Goal: Information Seeking & Learning: Learn about a topic

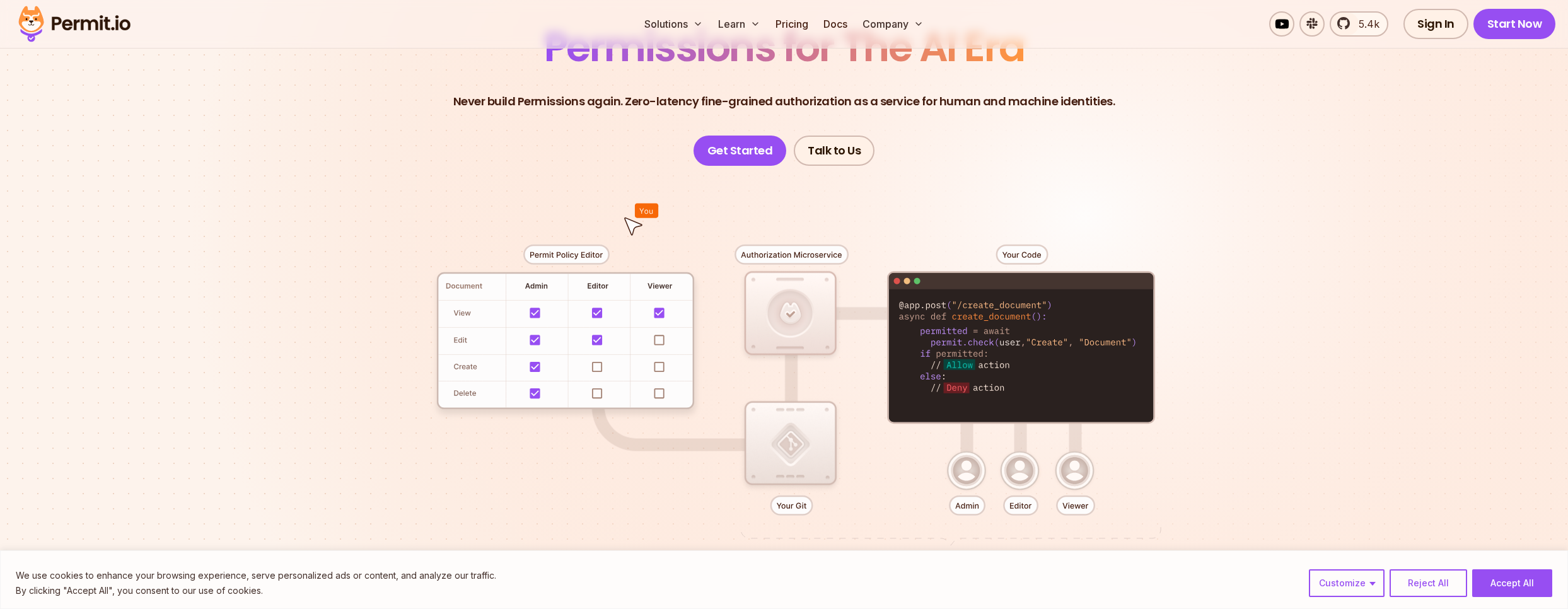
scroll to position [378, 0]
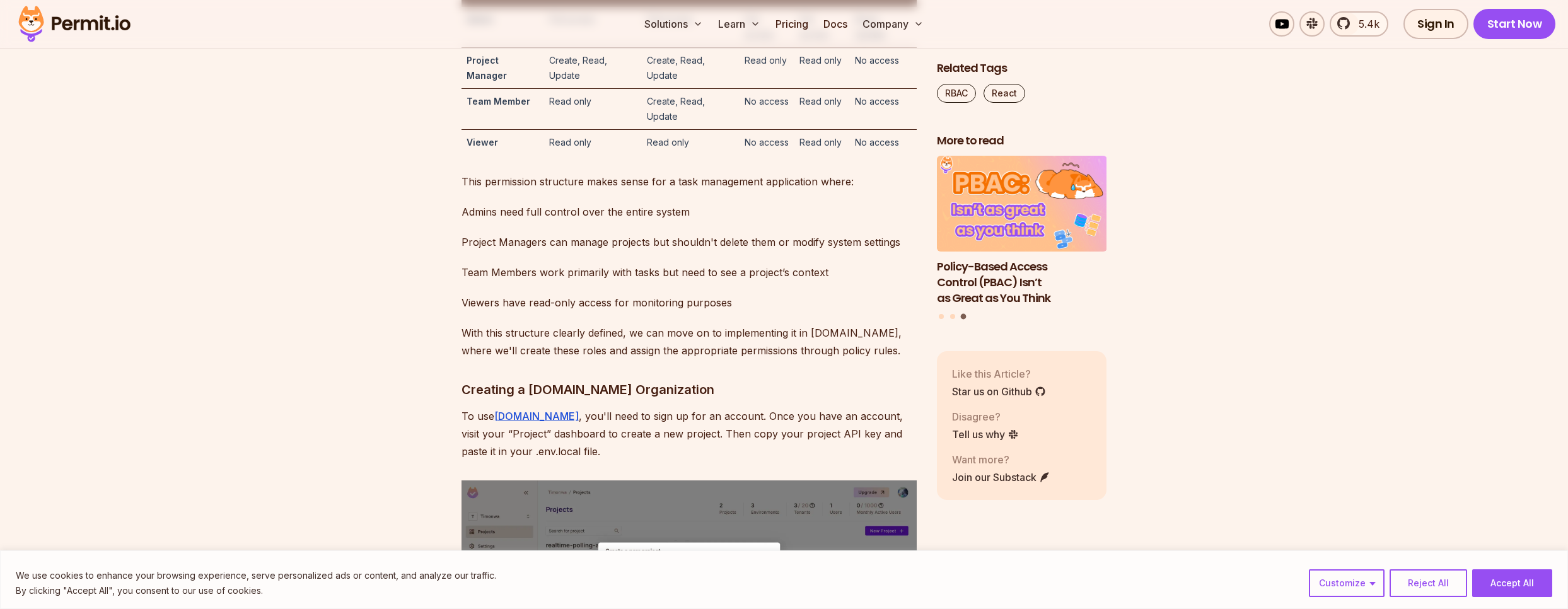
scroll to position [4010, 0]
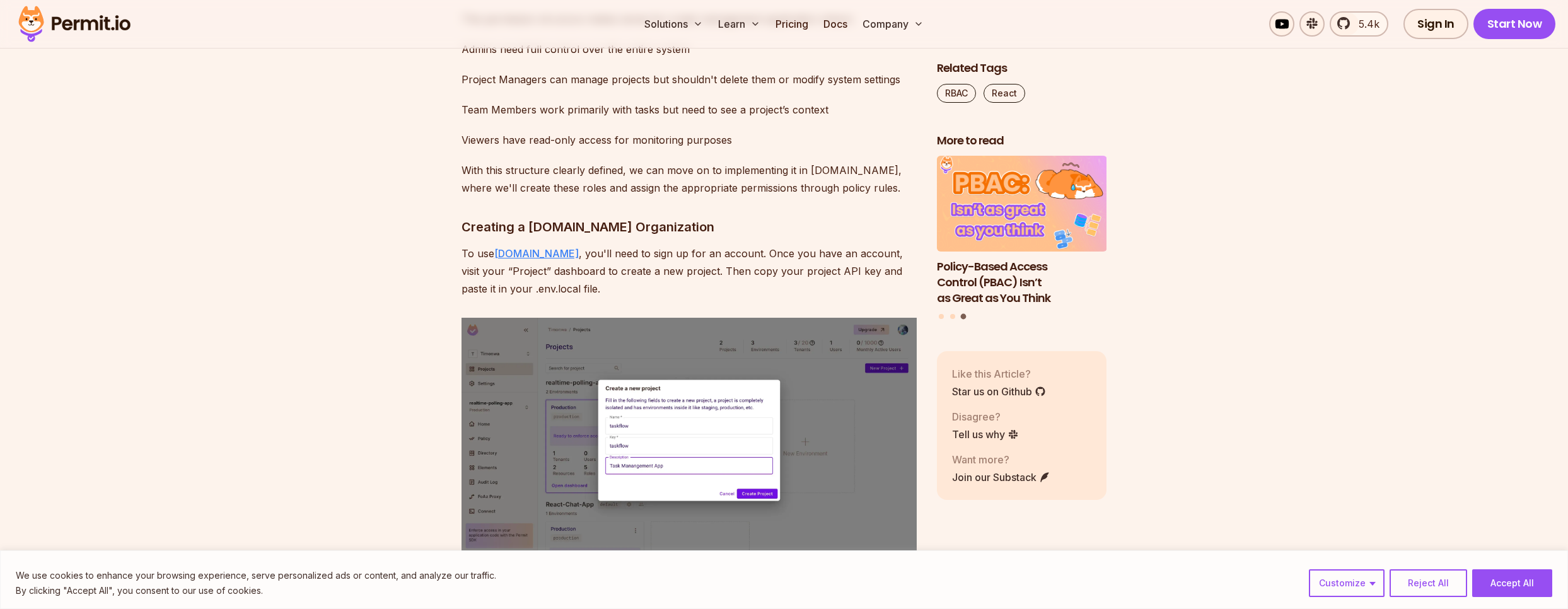
click at [526, 260] on link "Permit.io" at bounding box center [536, 253] width 84 height 13
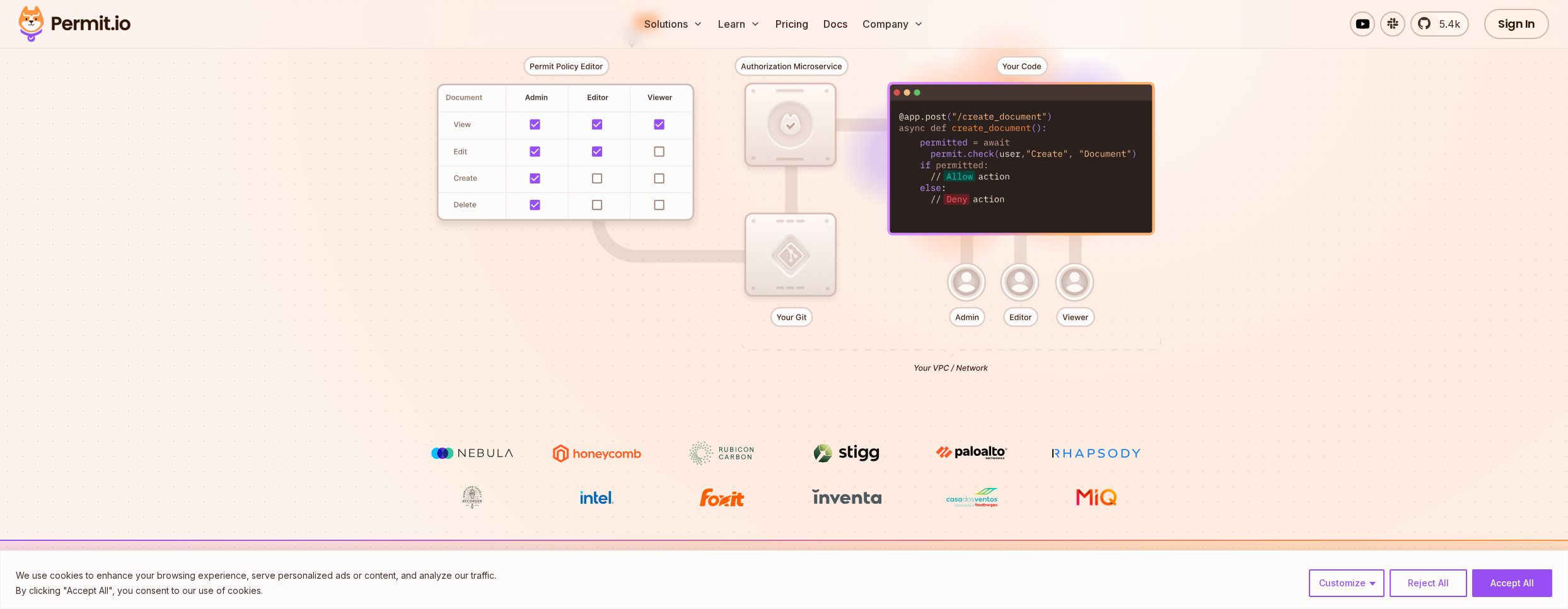
scroll to position [151, 0]
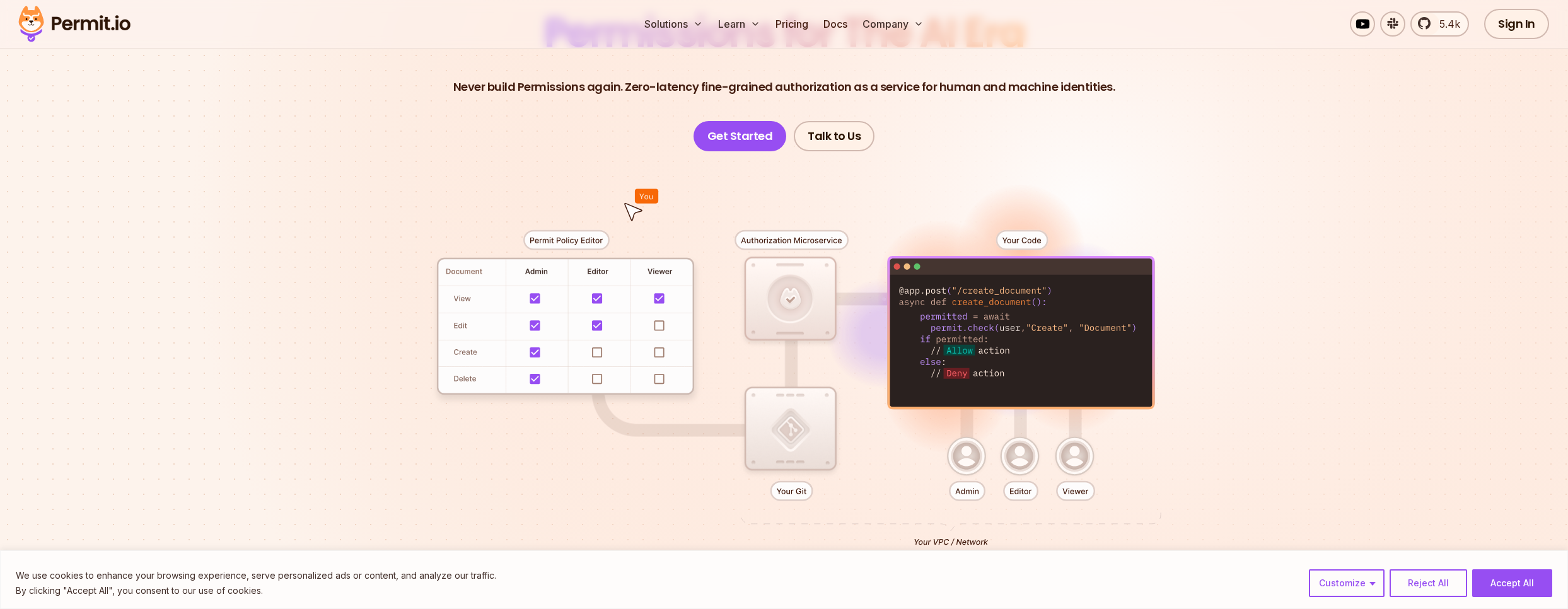
click at [577, 348] on div at bounding box center [784, 383] width 882 height 464
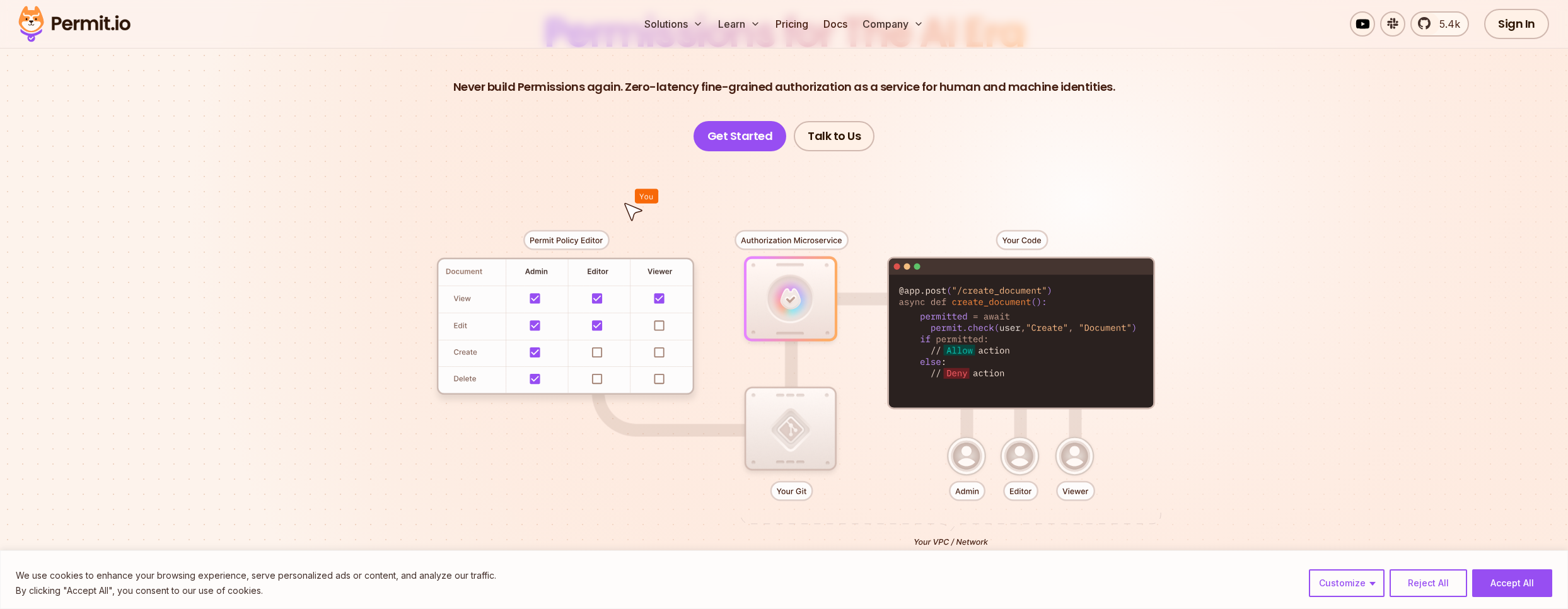
drag, startPoint x: 501, startPoint y: 236, endPoint x: 581, endPoint y: 235, distance: 80.0
click at [581, 235] on div at bounding box center [784, 383] width 882 height 464
click at [522, 191] on div at bounding box center [784, 383] width 882 height 464
click at [756, 143] on link "Get Started" at bounding box center [740, 136] width 93 height 30
click at [461, 284] on div at bounding box center [784, 383] width 882 height 464
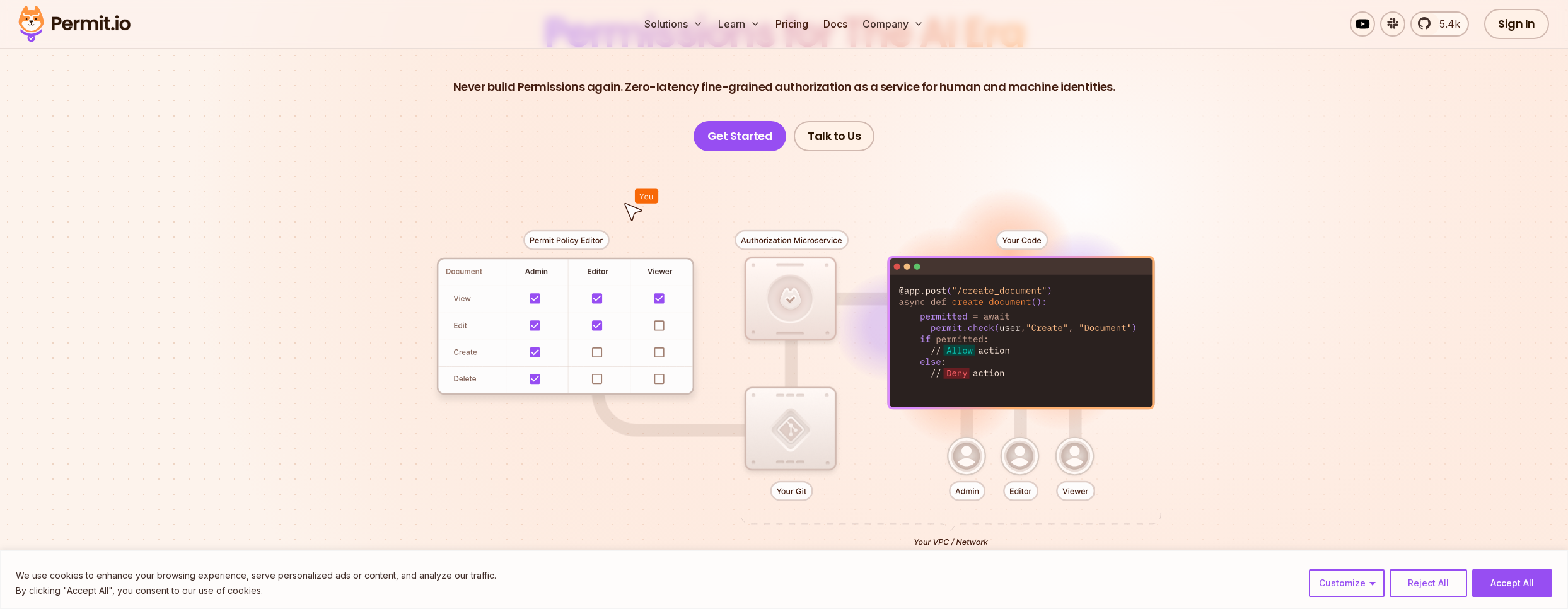
click at [547, 244] on div at bounding box center [784, 383] width 882 height 464
